Goal: Task Accomplishment & Management: Manage account settings

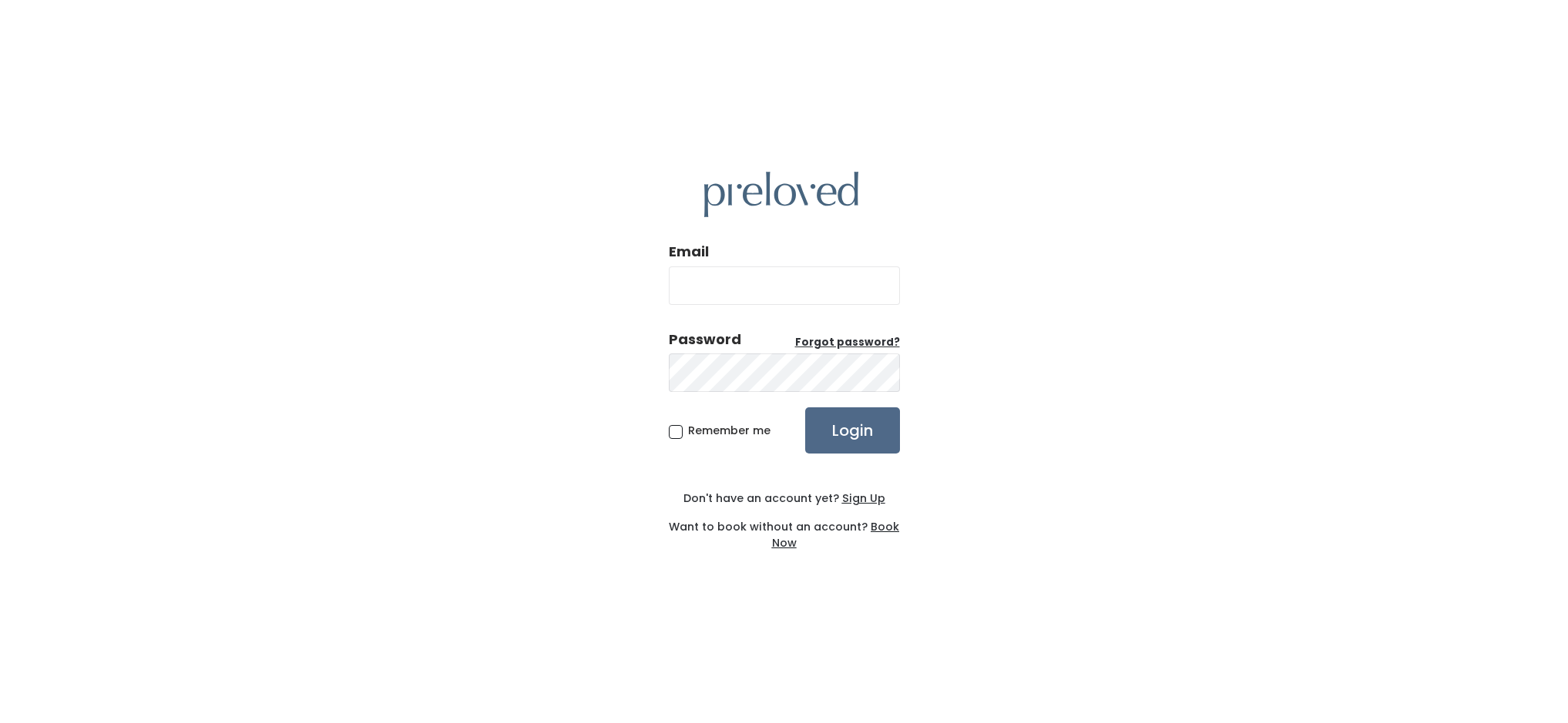
click at [743, 291] on input "Email" at bounding box center [784, 286] width 231 height 39
type input "sandyehoward88@gmail.com"
click at [805, 408] on input "Login" at bounding box center [852, 431] width 95 height 46
